Goal: Task Accomplishment & Management: Complete application form

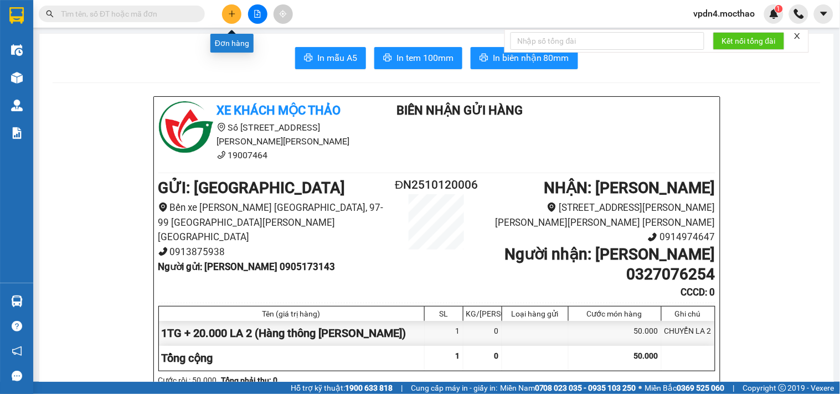
click at [239, 15] on button at bounding box center [231, 13] width 19 height 19
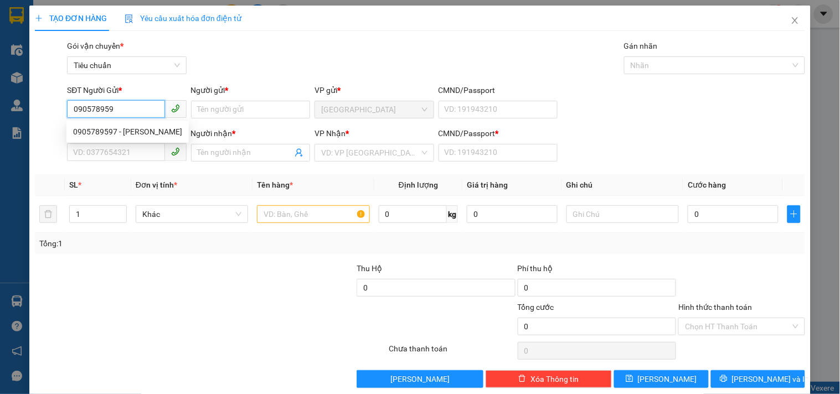
type input "0905789597"
click at [122, 133] on div "0905789597 - [PERSON_NAME]" at bounding box center [127, 132] width 109 height 12
type input "CHINH"
type input "0961949490"
type input "[PERSON_NAME]"
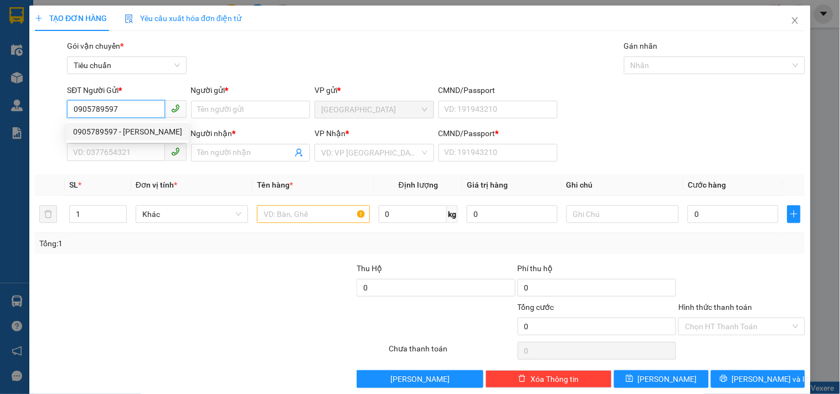
type input "0"
type input "40.000"
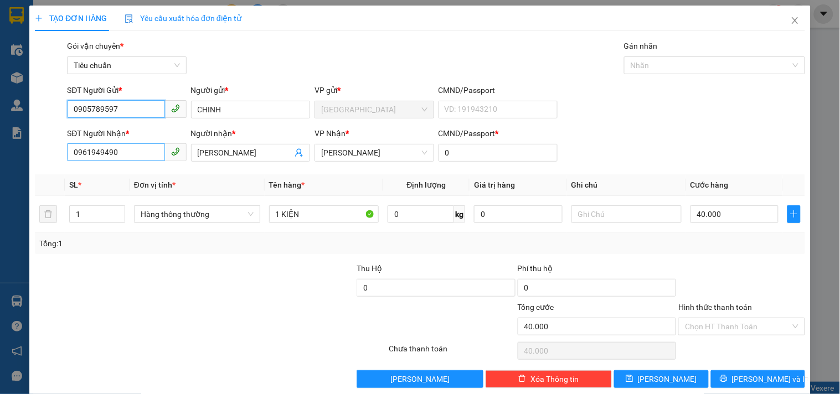
type input "0905789597"
click at [136, 152] on input "0961949490" at bounding box center [116, 152] width 98 height 18
type input "0"
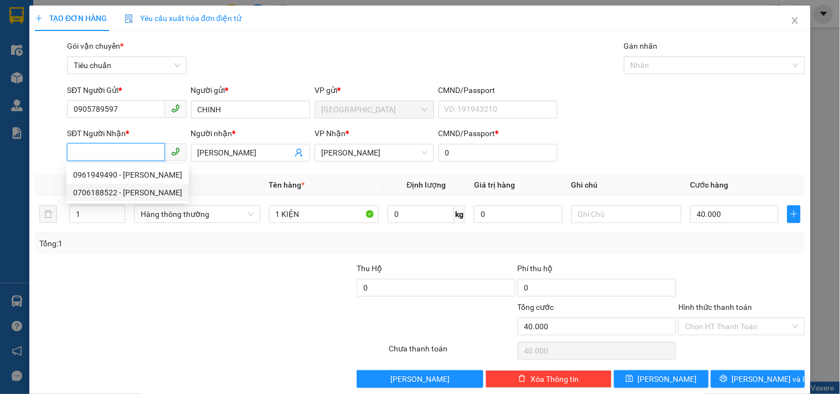
click at [125, 192] on div "0706188522 - [PERSON_NAME]" at bounding box center [127, 193] width 109 height 12
type input "0706188522"
type input "[PERSON_NAME]"
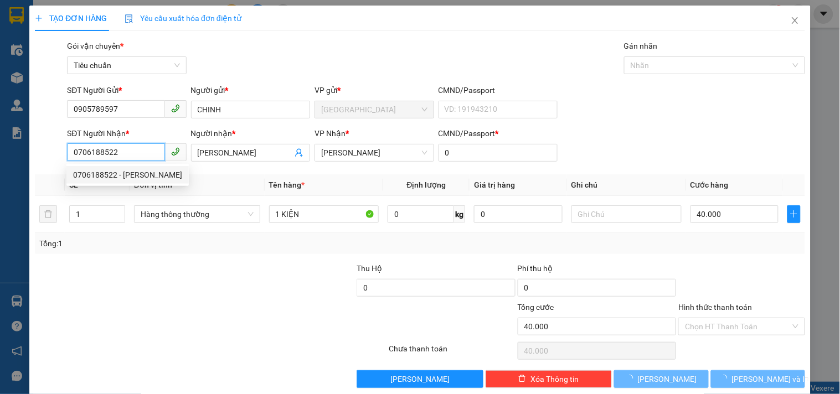
type input "30.000"
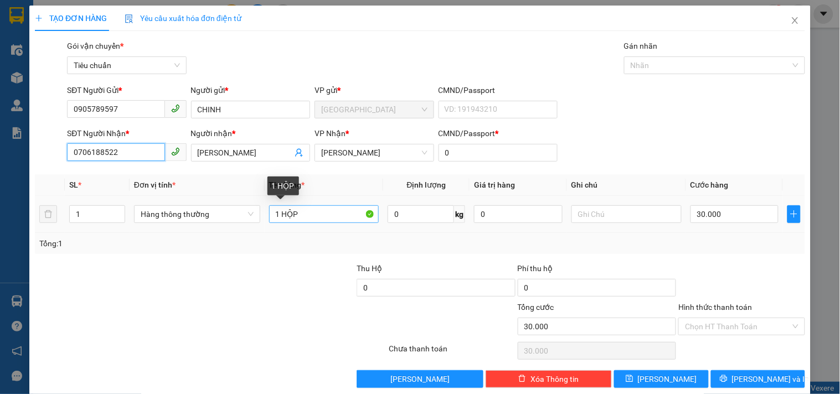
type input "0706188522"
click at [308, 216] on input "1 HỘP" at bounding box center [324, 215] width 110 height 18
type input "1 KIỆN"
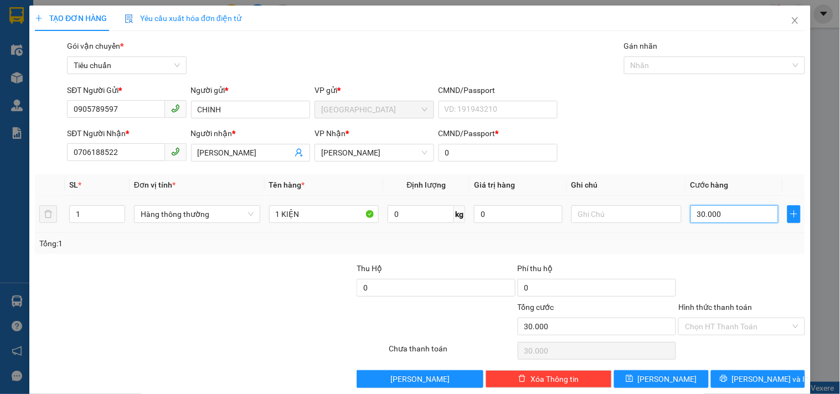
click at [714, 213] on input "30.000" at bounding box center [735, 215] width 89 height 18
type input "5"
type input "50"
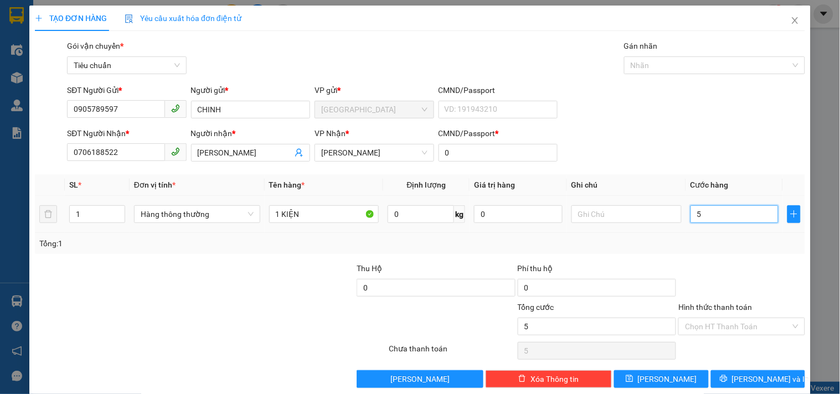
type input "50"
type input "50.000"
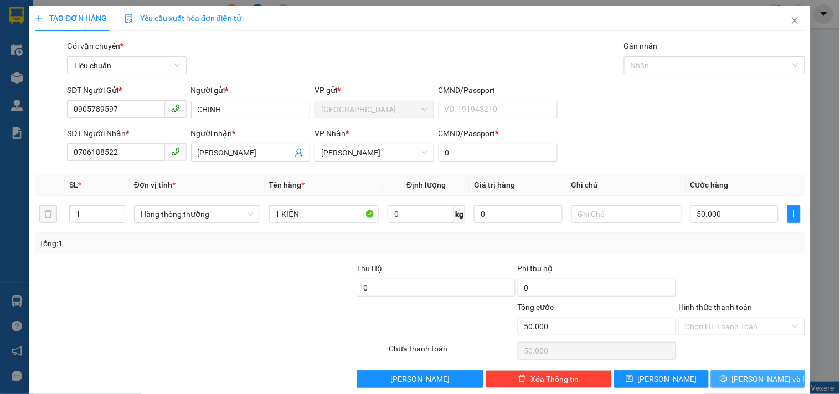
click at [737, 382] on button "[PERSON_NAME] và In" at bounding box center [758, 380] width 94 height 18
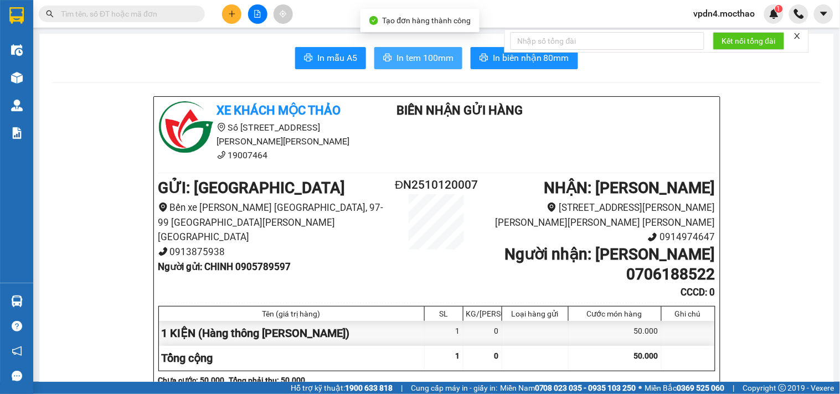
click at [417, 59] on span "In tem 100mm" at bounding box center [425, 58] width 57 height 14
click at [428, 61] on span "In tem 100mm" at bounding box center [425, 58] width 57 height 14
